Goal: Find specific page/section: Find specific page/section

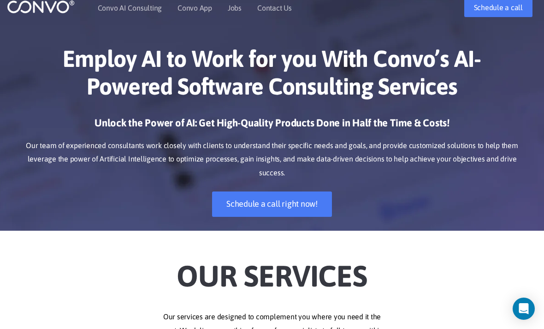
scroll to position [20, 0]
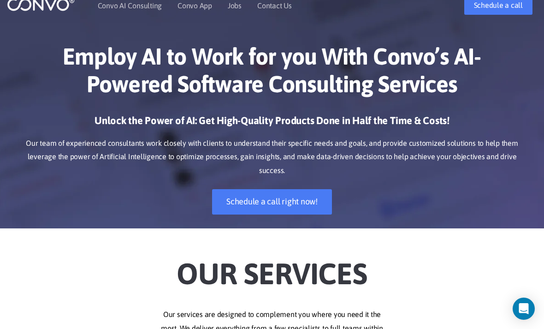
click at [241, 3] on link "Jobs" at bounding box center [235, 5] width 14 height 7
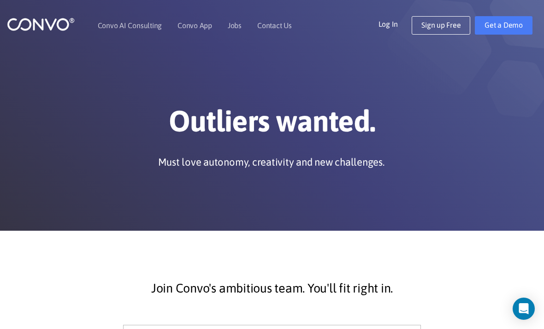
click at [290, 26] on link "Contact Us" at bounding box center [274, 25] width 35 height 7
click at [282, 29] on link "Contact Us" at bounding box center [274, 25] width 35 height 7
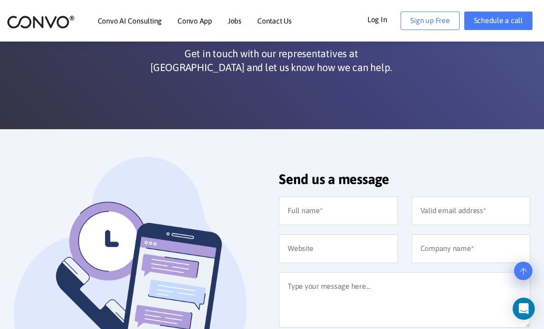
scroll to position [101, 0]
